Goal: Task Accomplishment & Management: Use online tool/utility

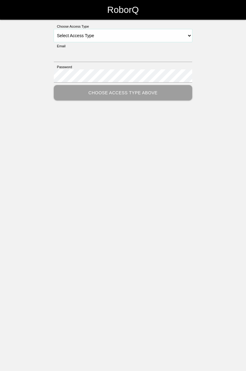
click at [185, 37] on select "Select Access Type Admin Customer Supervisor Worker" at bounding box center [123, 35] width 138 height 13
click at [185, 34] on select "Select Access Type Admin Customer Supervisor Worker" at bounding box center [123, 35] width 138 height 13
click at [184, 37] on select "Select Access Type Admin Customer Supervisor Worker" at bounding box center [123, 35] width 138 height 13
select select "Worker"
click at [54, 29] on select "Select Access Type Admin Customer Supervisor Worker" at bounding box center [123, 35] width 138 height 13
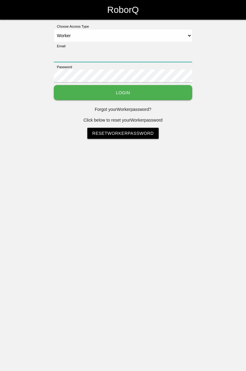
click at [134, 57] on input "Email" at bounding box center [123, 55] width 138 height 13
type input "[PERSON_NAME][EMAIL_ADDRESS][DOMAIN_NAME]"
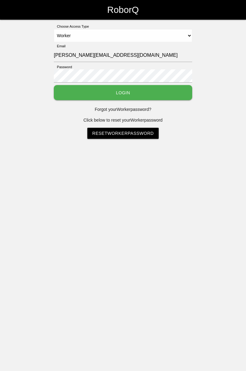
click at [54, 85] on button "Login" at bounding box center [123, 92] width 138 height 15
click at [136, 95] on html "RoborQ Choose Access Type Select Access Type Admin Customer Supervisor Worker E…" at bounding box center [123, 85] width 246 height 170
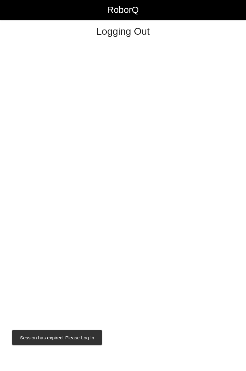
select select "Worker"
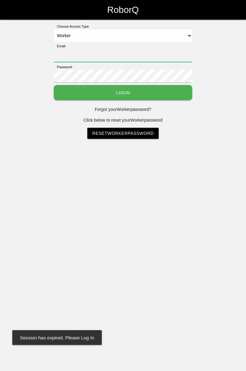
click at [138, 49] on input "Email" at bounding box center [123, 55] width 138 height 13
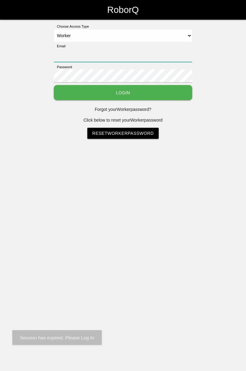
type input "[PERSON_NAME][EMAIL_ADDRESS][DOMAIN_NAME]"
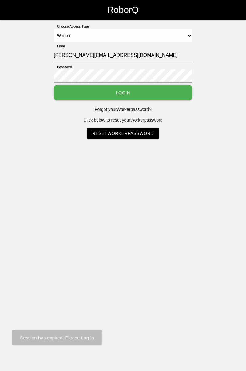
click at [54, 85] on button "Login" at bounding box center [123, 92] width 138 height 15
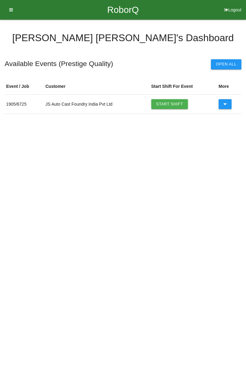
click at [173, 101] on link "Start Shift" at bounding box center [169, 104] width 37 height 10
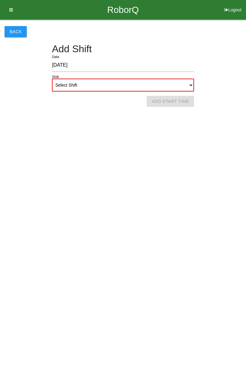
click at [190, 82] on select "Select Shift 1st Shift 2nd Shift 3rd Shift 4th Shift" at bounding box center [123, 85] width 142 height 13
select select "1"
click at [52, 79] on select "Select Shift 1st Shift 2nd Shift 3rd Shift 4th Shift" at bounding box center [123, 85] width 142 height 13
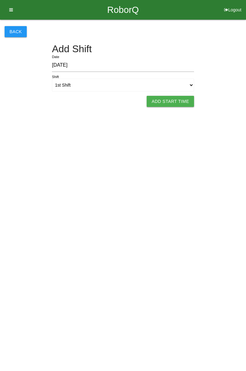
click at [175, 103] on button "Add Start Time" at bounding box center [170, 101] width 47 height 11
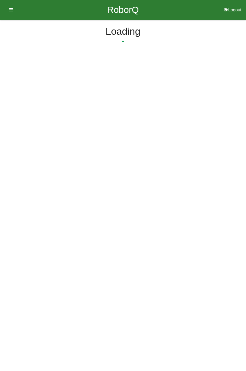
select select "7"
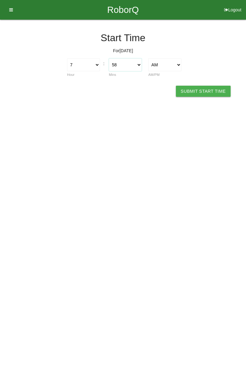
click at [140, 67] on select "00 01 02 03 04 05 06 07 08 09 10 11 12 13 14 15 16 17 18 19 20 21 22 23 24 25 2…" at bounding box center [125, 64] width 33 height 13
select select "0"
click at [109, 58] on select "00 01 02 03 04 05 06 07 08 09 10 11 12 13 14 15 16 17 18 19 20 21 22 23 24 25 2…" at bounding box center [125, 64] width 33 height 13
click at [202, 92] on button "Submit Start Time" at bounding box center [203, 91] width 55 height 11
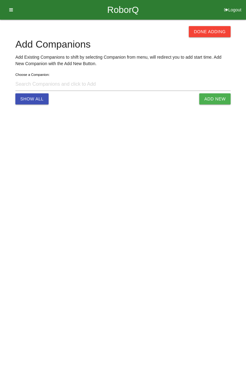
click at [209, 33] on button "Done Adding" at bounding box center [210, 31] width 42 height 11
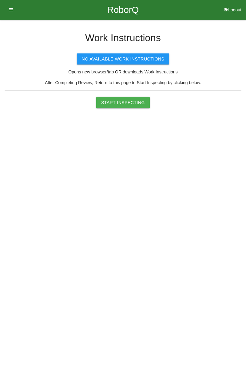
click at [131, 103] on button "Start Inspecting" at bounding box center [122, 102] width 53 height 11
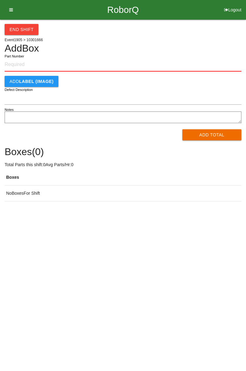
click at [32, 67] on input "Part Number" at bounding box center [123, 65] width 237 height 14
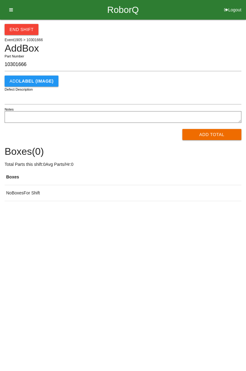
type input "10301666"
click at [208, 139] on button "Add Total" at bounding box center [211, 134] width 59 height 11
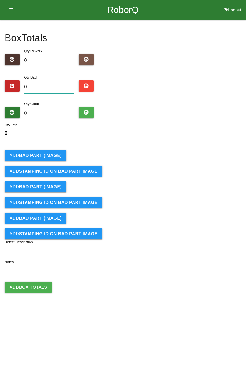
click at [59, 85] on input "0" at bounding box center [49, 86] width 50 height 13
type input "1"
type input "13"
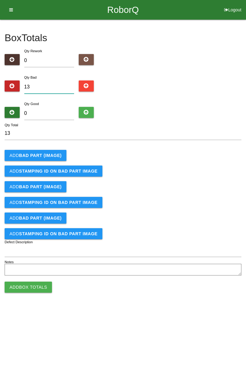
type input "13"
click at [60, 114] on input "0" at bounding box center [49, 113] width 50 height 13
type input "7"
type input "20"
type input "71"
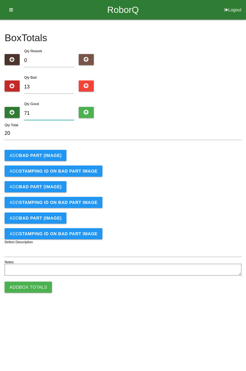
type input "84"
type input "71"
click at [55, 155] on b "BAD PART (IMAGE)" at bounding box center [40, 155] width 42 height 5
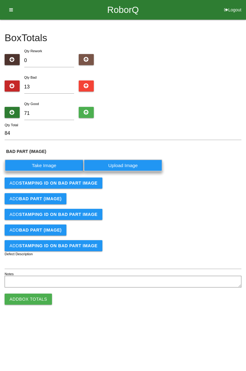
click at [56, 165] on label "Take Image" at bounding box center [44, 165] width 79 height 12
click at [0, 0] on \(IMAGE\) "Take Image" at bounding box center [0, 0] width 0 height 0
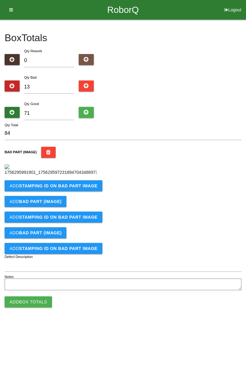
click at [76, 188] on b "STAMPING ID on BAD PART Image" at bounding box center [58, 185] width 78 height 5
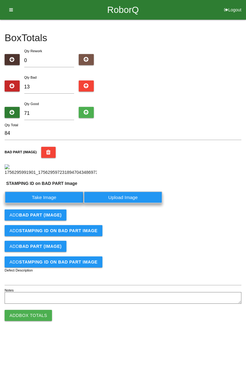
click at [55, 203] on label "Take Image" at bounding box center [44, 197] width 79 height 12
click at [0, 0] on PART "Take Image" at bounding box center [0, 0] width 0 height 0
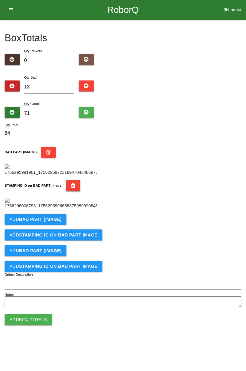
scroll to position [135, 0]
click at [61, 225] on button "Add BAD PART (IMAGE)" at bounding box center [36, 219] width 62 height 11
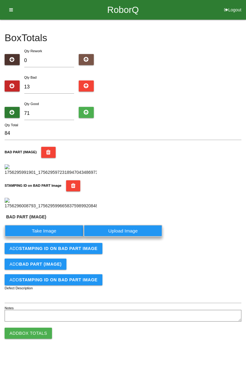
click at [67, 237] on label "Take Image" at bounding box center [44, 231] width 79 height 12
click at [0, 0] on \(IMAGE\) "Take Image" at bounding box center [0, 0] width 0 height 0
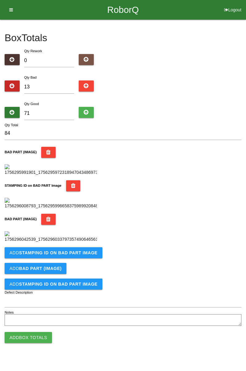
scroll to position [236, 0]
click at [73, 258] on button "Add STAMPING ID on BAD PART Image" at bounding box center [54, 252] width 98 height 11
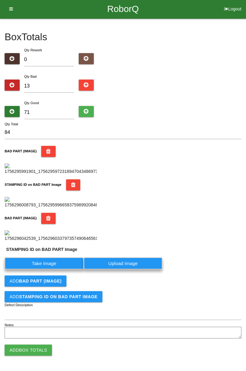
click at [57, 269] on label "Take Image" at bounding box center [44, 263] width 79 height 12
click at [0, 0] on PART "Take Image" at bounding box center [0, 0] width 0 height 0
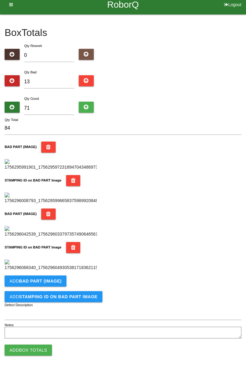
scroll to position [337, 0]
click at [48, 283] on b "BAD PART (IMAGE)" at bounding box center [40, 281] width 42 height 5
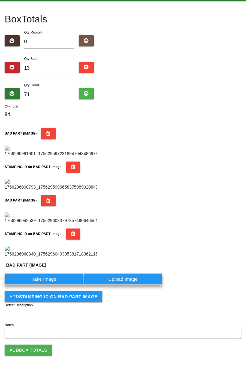
click at [52, 285] on label "Take Image" at bounding box center [44, 279] width 79 height 12
click at [0, 0] on \(IMAGE\) "Take Image" at bounding box center [0, 0] width 0 height 0
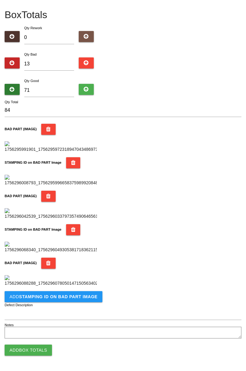
scroll to position [437, 0]
click at [84, 302] on button "Add STAMPING ID on BAD PART Image" at bounding box center [54, 296] width 98 height 11
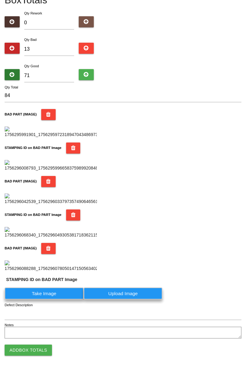
click at [55, 300] on label "Take Image" at bounding box center [44, 294] width 79 height 12
click at [0, 0] on PART "Take Image" at bounding box center [0, 0] width 0 height 0
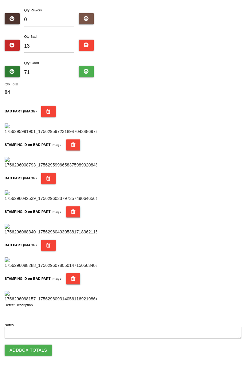
scroll to position [538, 0]
click at [25, 355] on button "Add Box Totals" at bounding box center [28, 350] width 47 height 11
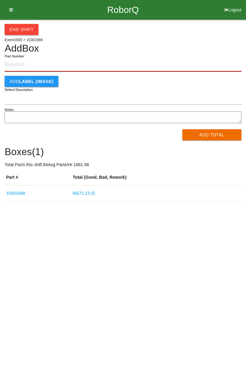
paste input "10301666"
type input "10301666"
click at [210, 135] on button "Add Total" at bounding box center [211, 134] width 59 height 11
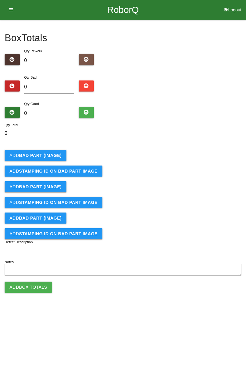
click at [51, 154] on b "BAD PART (IMAGE)" at bounding box center [40, 155] width 42 height 5
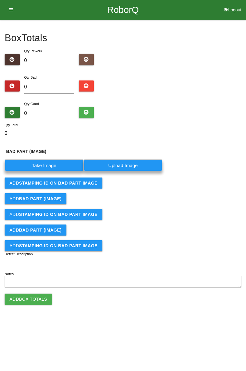
click at [50, 165] on label "Take Image" at bounding box center [44, 165] width 79 height 12
click at [0, 0] on \(IMAGE\) "Take Image" at bounding box center [0, 0] width 0 height 0
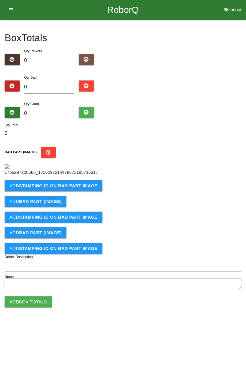
click at [61, 188] on b "STAMPING ID on BAD PART Image" at bounding box center [58, 185] width 78 height 5
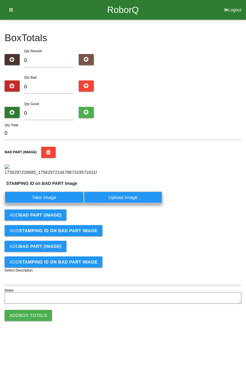
click at [53, 203] on label "Take Image" at bounding box center [44, 197] width 79 height 12
click at [0, 0] on PART "Take Image" at bounding box center [0, 0] width 0 height 0
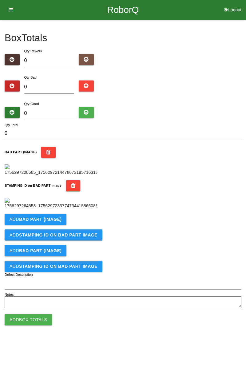
scroll to position [135, 0]
click at [58, 225] on button "Add BAD PART (IMAGE)" at bounding box center [36, 219] width 62 height 11
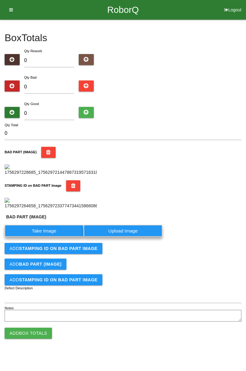
click at [49, 237] on label "Take Image" at bounding box center [44, 231] width 79 height 12
click at [0, 0] on \(IMAGE\) "Take Image" at bounding box center [0, 0] width 0 height 0
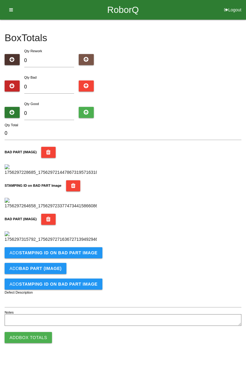
scroll to position [236, 0]
click at [73, 255] on b "STAMPING ID on BAD PART Image" at bounding box center [58, 252] width 78 height 5
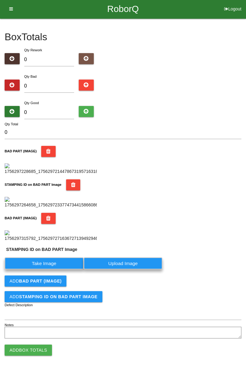
click at [59, 269] on label "Take Image" at bounding box center [44, 263] width 79 height 12
click at [0, 0] on PART "Take Image" at bounding box center [0, 0] width 0 height 0
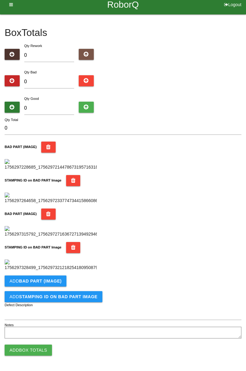
scroll to position [337, 0]
click at [55, 286] on button "Add BAD PART (IMAGE)" at bounding box center [36, 281] width 62 height 11
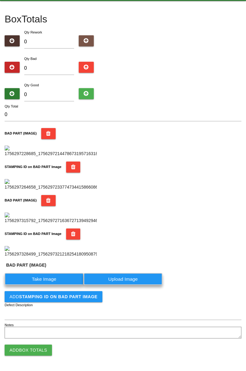
click at [55, 285] on label "Take Image" at bounding box center [44, 279] width 79 height 12
click at [0, 0] on \(IMAGE\) "Take Image" at bounding box center [0, 0] width 0 height 0
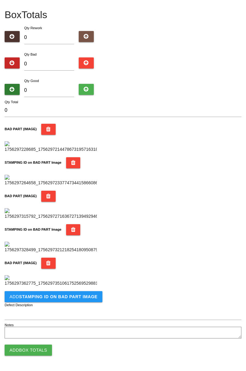
scroll to position [437, 0]
click at [61, 299] on b "STAMPING ID on BAD PART Image" at bounding box center [58, 296] width 78 height 5
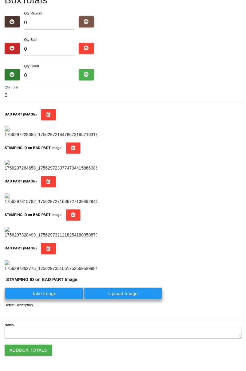
click at [54, 300] on label "Take Image" at bounding box center [44, 294] width 79 height 12
click at [0, 0] on PART "Take Image" at bounding box center [0, 0] width 0 height 0
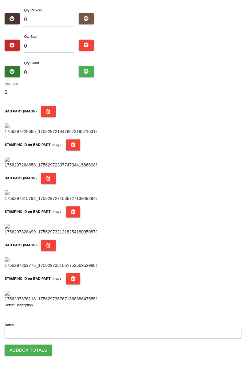
scroll to position [538, 0]
click at [40, 349] on button "Add Box Totals" at bounding box center [28, 350] width 47 height 11
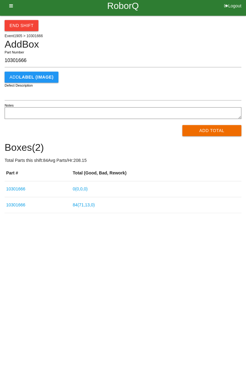
type input "10301666"
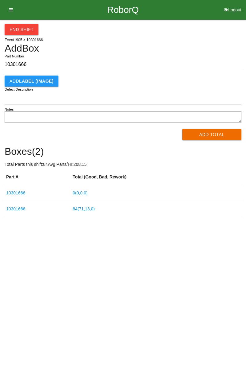
click at [88, 192] on link "0 ( 0 , 0 , 0 )" at bounding box center [80, 192] width 15 height 5
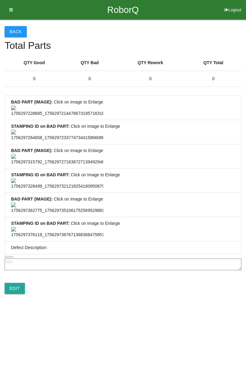
scroll to position [457, 0]
click at [15, 294] on link "Edit" at bounding box center [15, 288] width 20 height 11
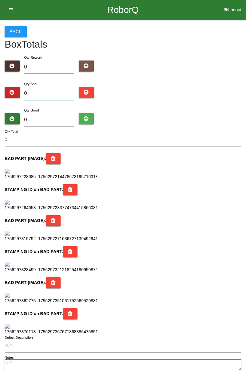
click at [45, 91] on input "0" at bounding box center [49, 93] width 50 height 13
type input "4"
click at [54, 117] on input "0" at bounding box center [49, 119] width 50 height 13
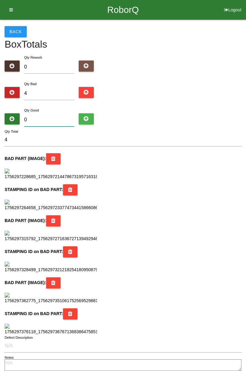
type input "8"
type input "12"
type input "80"
type input "84"
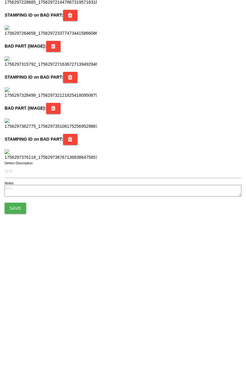
scroll to position [546, 0]
type input "80"
click at [15, 339] on button "Save" at bounding box center [16, 334] width 22 height 11
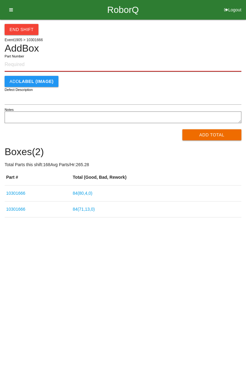
paste input "10301666"
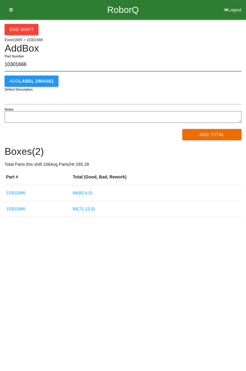
type input "10301666"
click at [214, 135] on button "Add Total" at bounding box center [211, 134] width 59 height 11
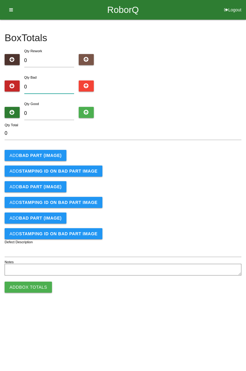
click at [45, 84] on input "0" at bounding box center [49, 86] width 50 height 13
click at [30, 155] on b "BAD PART (IMAGE)" at bounding box center [40, 155] width 42 height 5
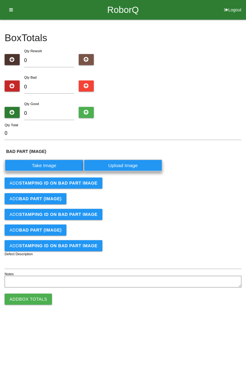
click at [33, 166] on label "Take Image" at bounding box center [44, 165] width 79 height 12
click at [0, 0] on \(IMAGE\) "Take Image" at bounding box center [0, 0] width 0 height 0
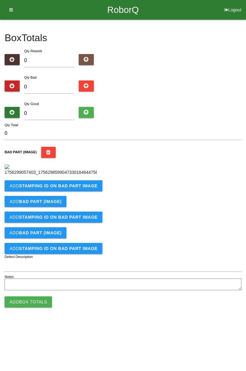
click at [58, 191] on button "Add STAMPING ID on BAD PART Image" at bounding box center [54, 185] width 98 height 11
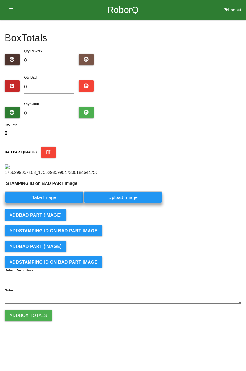
click at [48, 203] on label "Take Image" at bounding box center [44, 197] width 79 height 12
click at [0, 0] on PART "Take Image" at bounding box center [0, 0] width 0 height 0
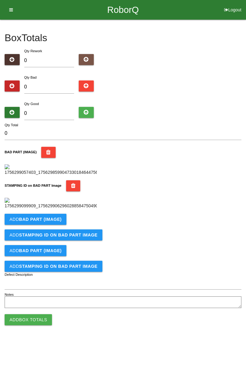
scroll to position [135, 0]
click at [54, 225] on button "Add BAD PART (IMAGE)" at bounding box center [36, 219] width 62 height 11
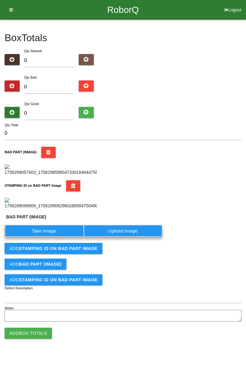
click at [50, 237] on label "Take Image" at bounding box center [44, 231] width 79 height 12
click at [0, 0] on \(IMAGE\) "Take Image" at bounding box center [0, 0] width 0 height 0
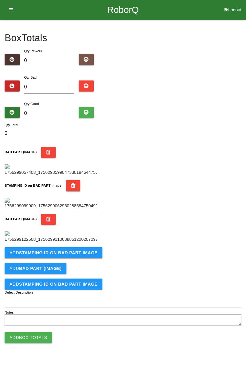
scroll to position [185, 0]
click at [79, 255] on b "STAMPING ID on BAD PART Image" at bounding box center [58, 252] width 78 height 5
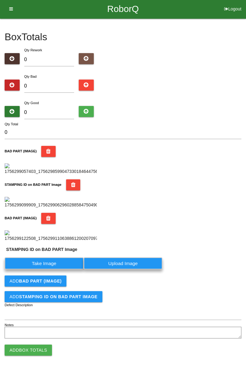
click at [57, 269] on label "Take Image" at bounding box center [44, 263] width 79 height 12
click at [0, 0] on PART "Take Image" at bounding box center [0, 0] width 0 height 0
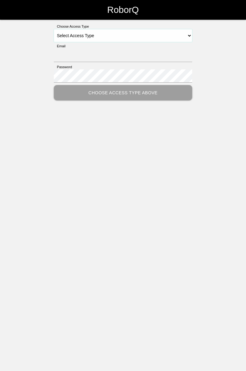
click at [190, 36] on select "Select Access Type Admin Customer Supervisor Worker" at bounding box center [123, 35] width 138 height 13
select select "Worker"
click at [54, 29] on select "Select Access Type Admin Customer Supervisor Worker" at bounding box center [123, 35] width 138 height 13
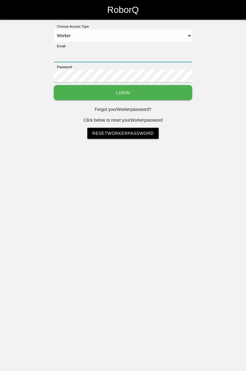
click at [63, 53] on input "Email" at bounding box center [123, 55] width 138 height 13
type input "[PERSON_NAME][EMAIL_ADDRESS][DOMAIN_NAME]"
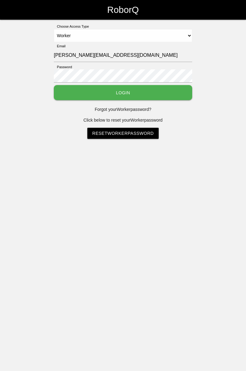
click at [54, 85] on button "Login" at bounding box center [123, 92] width 138 height 15
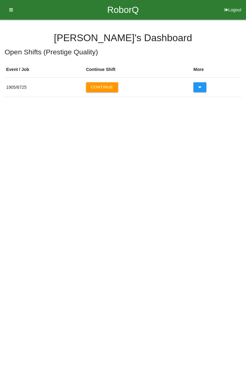
click at [99, 86] on button "Continue" at bounding box center [102, 87] width 32 height 10
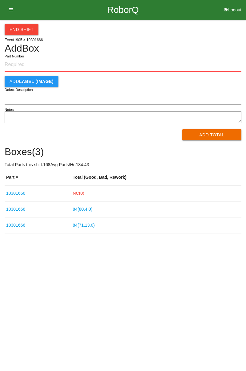
click at [77, 195] on link "NC( 0 )" at bounding box center [78, 193] width 11 height 5
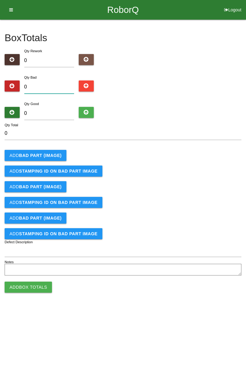
click at [49, 86] on input "0" at bounding box center [49, 86] width 50 height 13
type input "1"
type input "15"
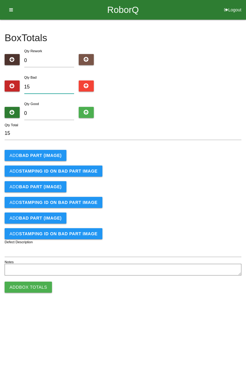
type input "15"
click at [30, 157] on b "BAD PART (IMAGE)" at bounding box center [40, 155] width 42 height 5
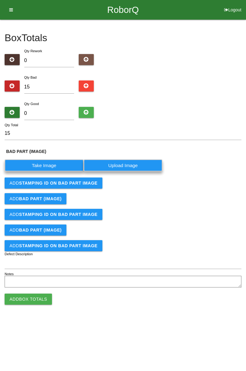
click at [35, 165] on label "Take Image" at bounding box center [44, 165] width 79 height 12
click at [0, 0] on \(IMAGE\) "Take Image" at bounding box center [0, 0] width 0 height 0
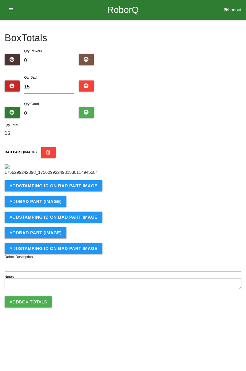
click at [31, 191] on button "Add STAMPING ID on BAD PART Image" at bounding box center [54, 185] width 98 height 11
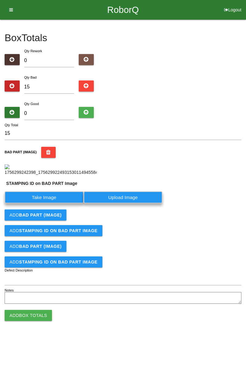
click at [31, 203] on label "Take Image" at bounding box center [44, 197] width 79 height 12
click at [0, 0] on PART "Take Image" at bounding box center [0, 0] width 0 height 0
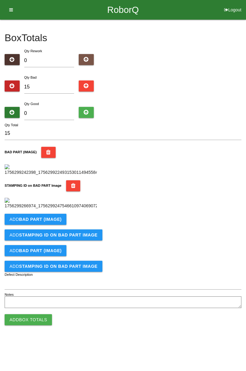
scroll to position [67, 0]
click at [30, 225] on button "Add BAD PART (IMAGE)" at bounding box center [36, 219] width 62 height 11
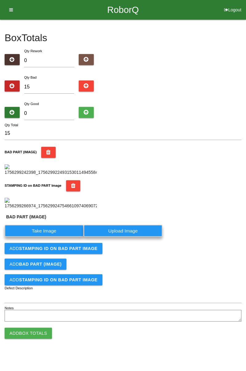
click at [31, 237] on label "Take Image" at bounding box center [44, 231] width 79 height 12
click at [0, 0] on \(IMAGE\) "Take Image" at bounding box center [0, 0] width 0 height 0
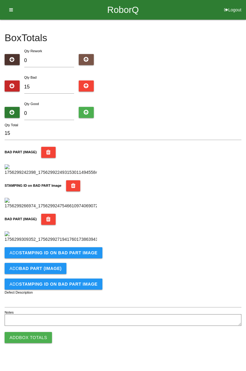
scroll to position [236, 0]
click at [36, 258] on button "Add STAMPING ID on BAD PART Image" at bounding box center [54, 252] width 98 height 11
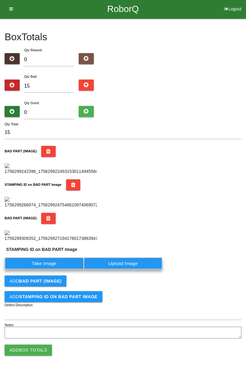
click at [30, 269] on label "Take Image" at bounding box center [44, 263] width 79 height 12
click at [0, 0] on PART "Take Image" at bounding box center [0, 0] width 0 height 0
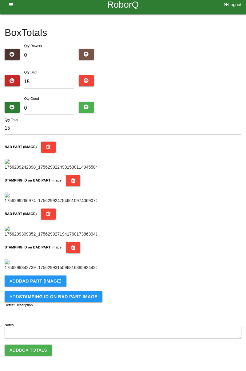
scroll to position [337, 0]
click at [32, 284] on button "Add BAD PART (IMAGE)" at bounding box center [36, 281] width 62 height 11
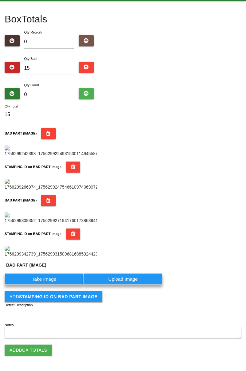
click at [33, 285] on label "Take Image" at bounding box center [44, 279] width 79 height 12
click at [0, 0] on \(IMAGE\) "Take Image" at bounding box center [0, 0] width 0 height 0
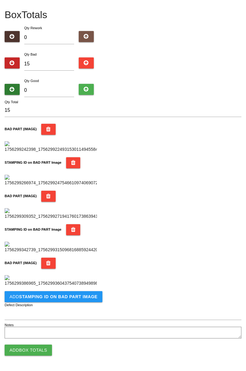
scroll to position [437, 0]
click at [57, 300] on button "Add STAMPING ID on BAD PART Image" at bounding box center [54, 296] width 98 height 11
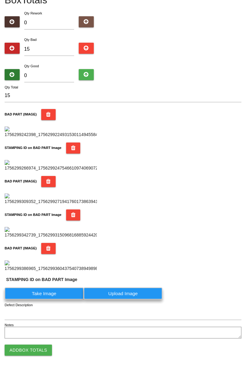
click at [34, 300] on label "Take Image" at bounding box center [44, 294] width 79 height 12
click at [0, 0] on PART "Take Image" at bounding box center [0, 0] width 0 height 0
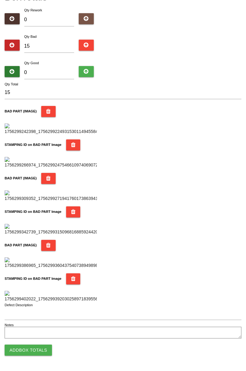
scroll to position [0, 0]
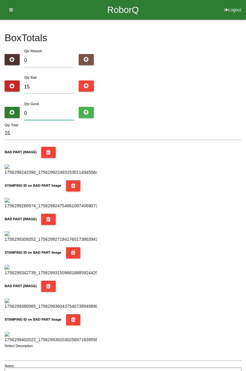
click at [46, 111] on input "0" at bounding box center [49, 113] width 50 height 13
type input "7"
type input "22"
type input "73"
type input "88"
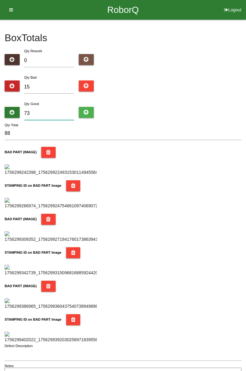
type input "7"
type input "22"
type input "0"
type input "15"
type input "6"
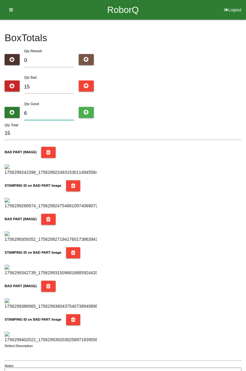
type input "21"
type input "67"
type input "82"
type input "6"
type input "21"
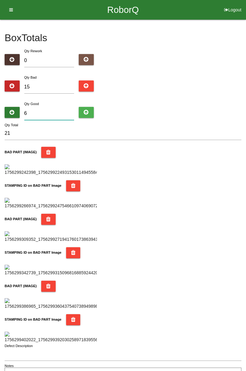
type input "69"
type input "84"
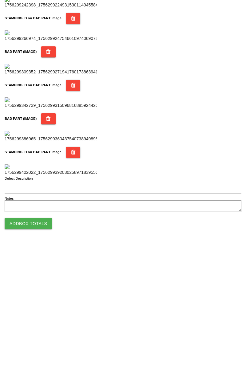
scroll to position [538, 0]
type input "69"
click at [26, 351] on button "Add Box Totals" at bounding box center [28, 350] width 47 height 11
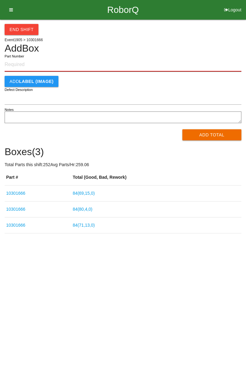
click at [28, 66] on input "Part Number" at bounding box center [123, 65] width 237 height 14
click at [23, 63] on input "Part Number" at bounding box center [123, 65] width 237 height 14
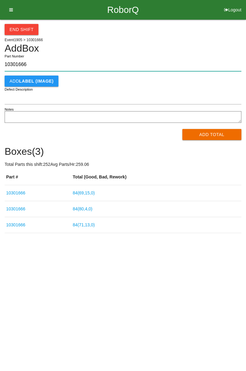
type input "10301666"
click at [213, 139] on button "Add Total" at bounding box center [211, 134] width 59 height 11
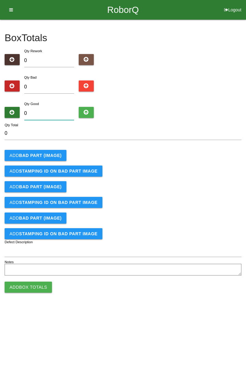
click at [55, 112] on input "0" at bounding box center [49, 113] width 50 height 13
type input "8"
type input "84"
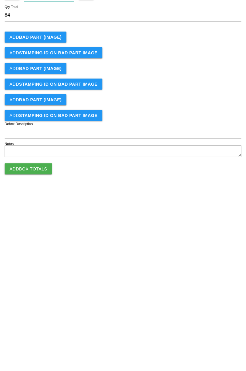
type input "84"
click at [26, 287] on button "Add Box Totals" at bounding box center [28, 287] width 47 height 11
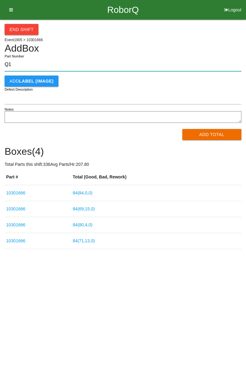
type input "Q"
paste input "10301666"
type input "10301666"
click at [220, 134] on button "Add Total" at bounding box center [211, 134] width 59 height 11
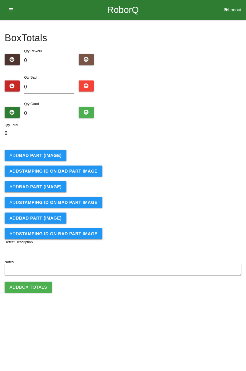
click at [49, 153] on b "BAD PART (IMAGE)" at bounding box center [40, 155] width 42 height 5
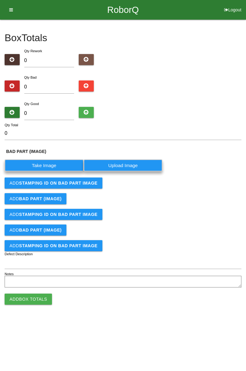
click at [49, 166] on label "Take Image" at bounding box center [44, 165] width 79 height 12
click at [0, 0] on \(IMAGE\) "Take Image" at bounding box center [0, 0] width 0 height 0
click at [233, 230] on div "Add BAD PART (IMAGE)" at bounding box center [123, 230] width 237 height 11
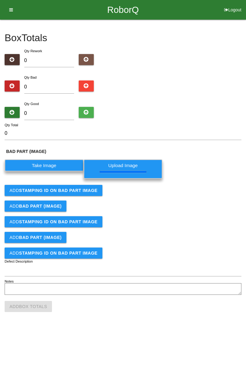
click at [79, 190] on b "STAMPING ID on BAD PART Image" at bounding box center [58, 190] width 78 height 5
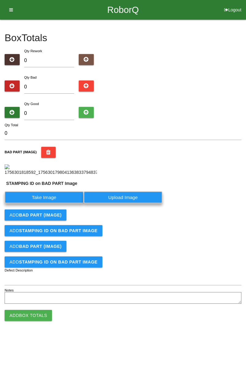
click at [59, 203] on label "Take Image" at bounding box center [44, 197] width 79 height 12
click at [0, 0] on PART "Take Image" at bounding box center [0, 0] width 0 height 0
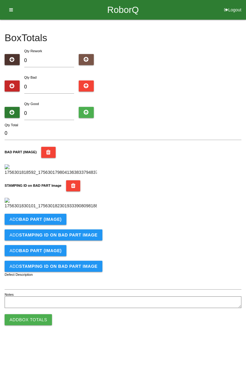
scroll to position [135, 0]
click at [52, 222] on b "BAD PART (IMAGE)" at bounding box center [40, 219] width 42 height 5
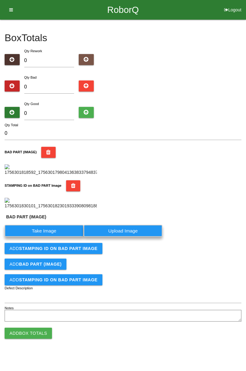
click at [49, 237] on label "Take Image" at bounding box center [44, 231] width 79 height 12
click at [0, 0] on \(IMAGE\) "Take Image" at bounding box center [0, 0] width 0 height 0
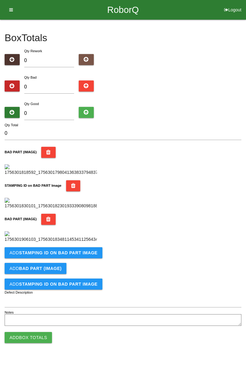
scroll to position [236, 0]
click at [85, 255] on b "STAMPING ID on BAD PART Image" at bounding box center [58, 252] width 78 height 5
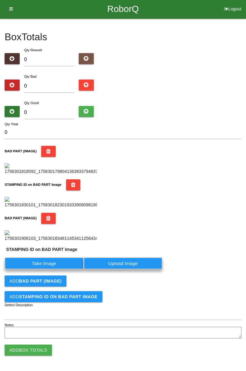
click at [57, 269] on label "Take Image" at bounding box center [44, 263] width 79 height 12
click at [0, 0] on PART "Take Image" at bounding box center [0, 0] width 0 height 0
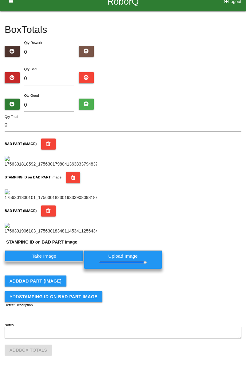
click at [239, 210] on div "BAD PART (IMAGE)" at bounding box center [123, 220] width 237 height 29
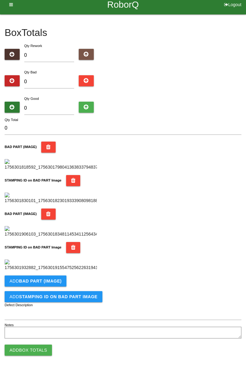
scroll to position [0, 0]
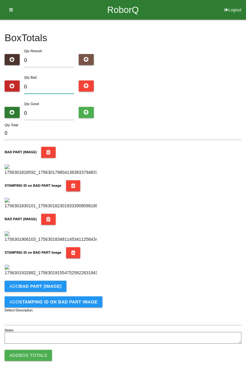
click at [57, 81] on input "0" at bounding box center [49, 86] width 50 height 13
type input "3"
click at [51, 85] on input "3" at bounding box center [49, 86] width 50 height 13
type input "0"
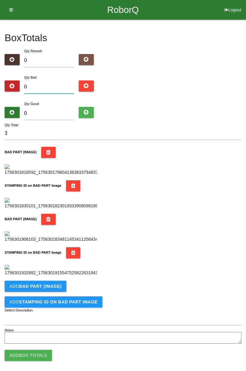
type input "0"
type input "4"
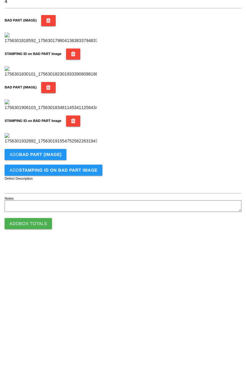
scroll to position [337, 0]
type input "4"
click at [59, 284] on button "Add BAD PART (IMAGE)" at bounding box center [36, 281] width 62 height 11
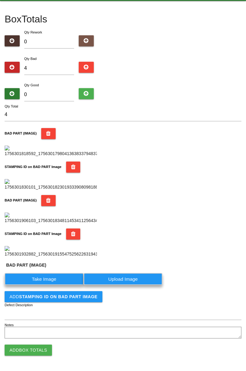
click at [54, 285] on label "Take Image" at bounding box center [44, 279] width 79 height 12
click at [0, 0] on \(IMAGE\) "Take Image" at bounding box center [0, 0] width 0 height 0
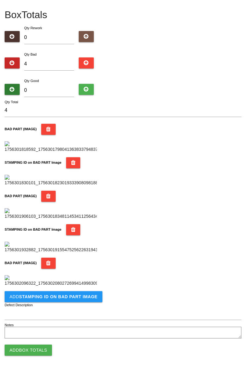
scroll to position [437, 0]
click at [66, 298] on b "STAMPING ID on BAD PART Image" at bounding box center [58, 296] width 78 height 5
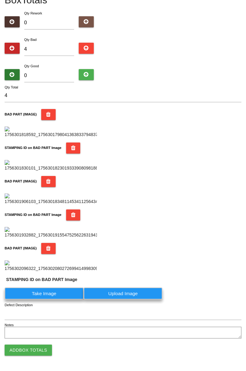
click at [48, 300] on label "Take Image" at bounding box center [44, 294] width 79 height 12
click at [0, 0] on PART "Take Image" at bounding box center [0, 0] width 0 height 0
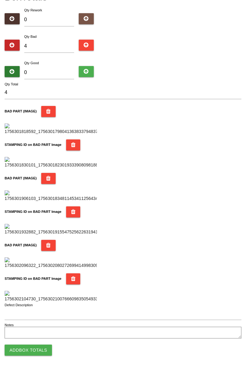
scroll to position [0, 0]
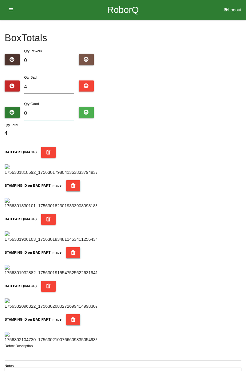
click at [42, 111] on input "0" at bounding box center [49, 113] width 50 height 13
type input "8"
type input "12"
type input "80"
type input "84"
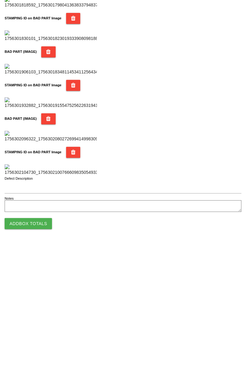
type input "80"
click at [39, 351] on button "Add Box Totals" at bounding box center [28, 350] width 47 height 11
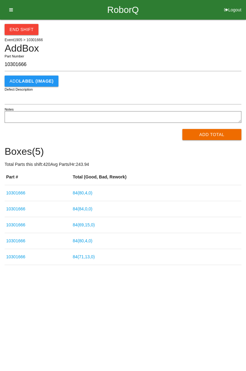
type input "10301666"
